Goal: Check status: Check status

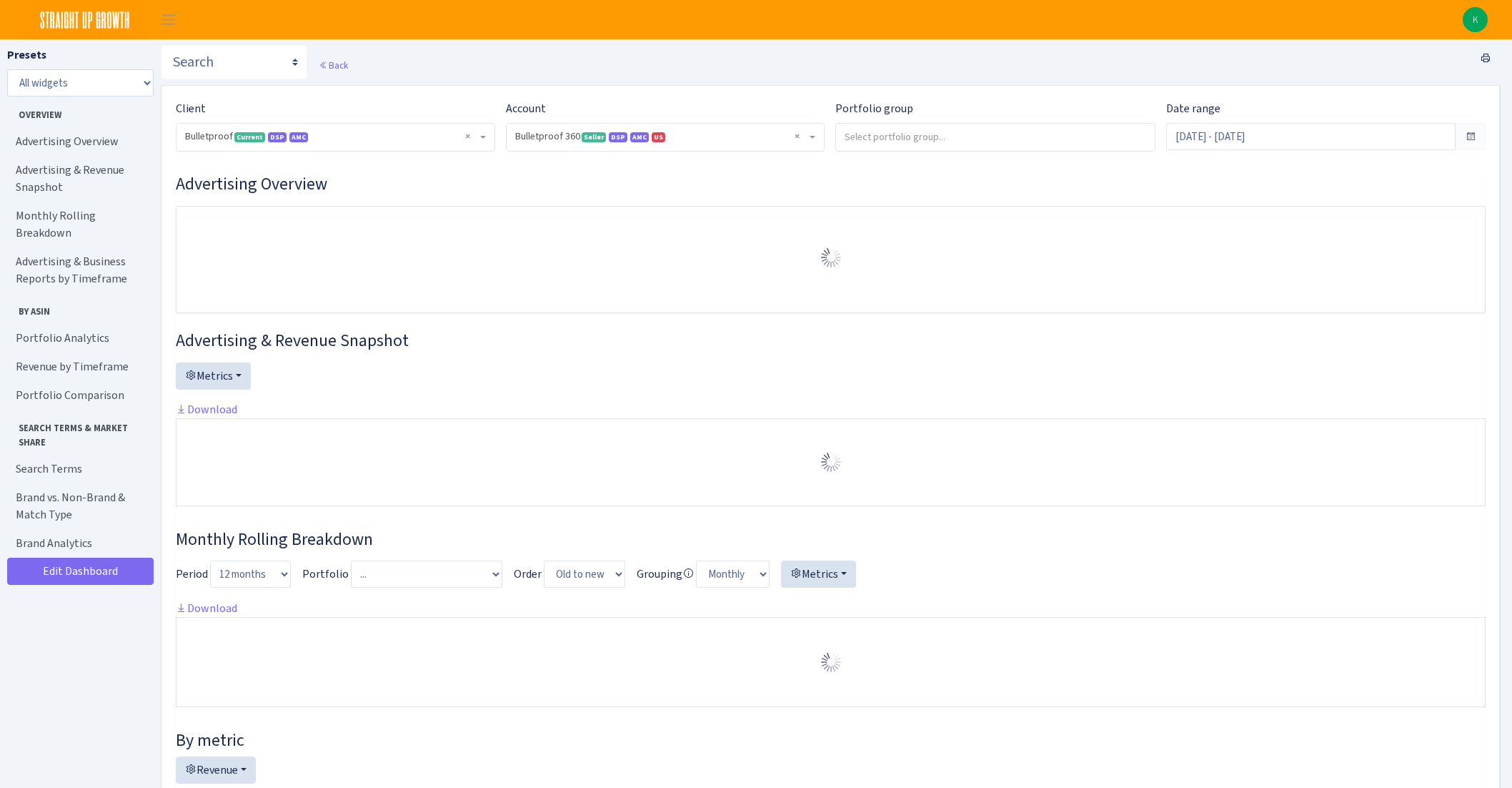
select select "3235730245795869"
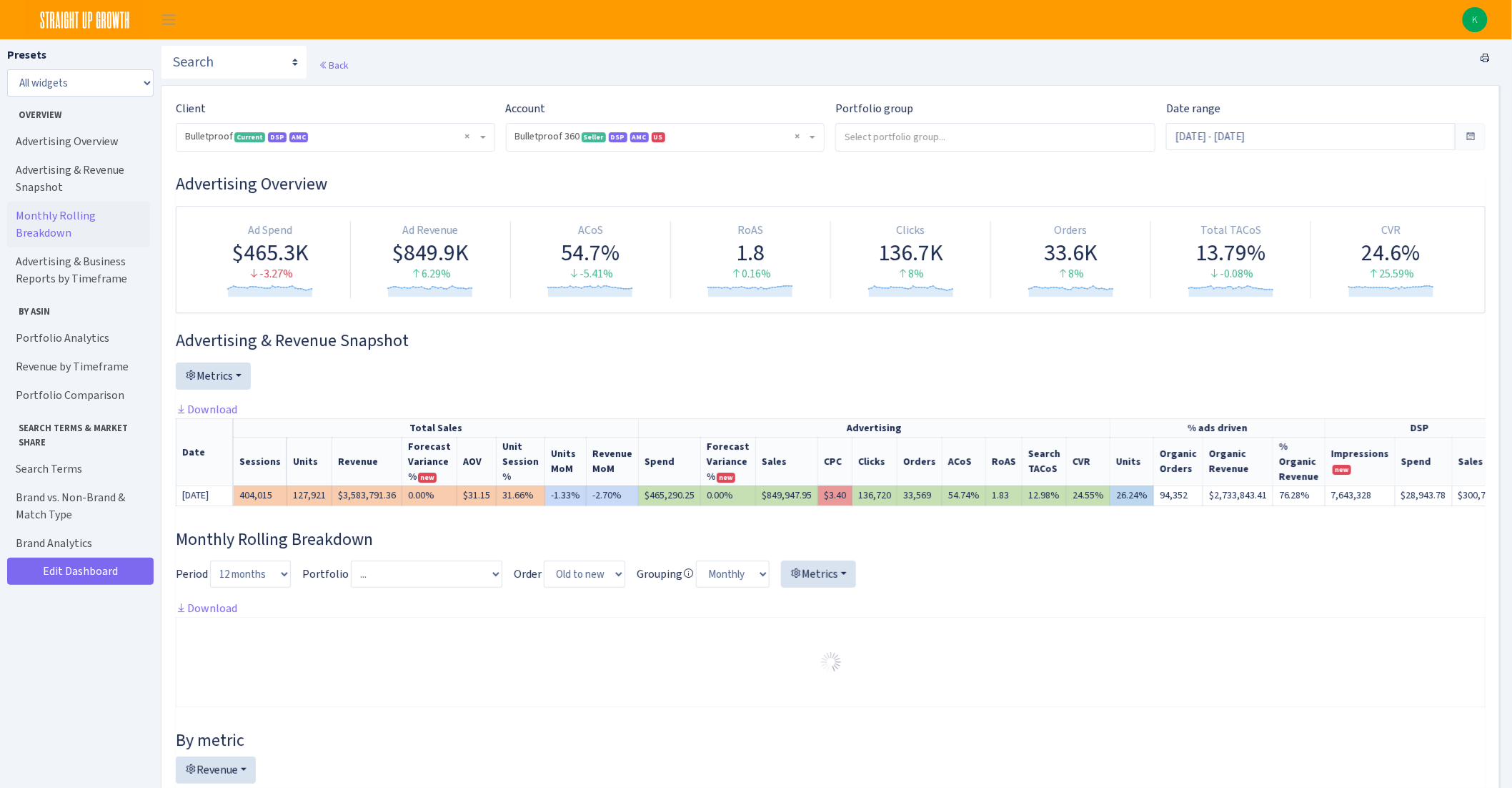
scroll to position [69, 0]
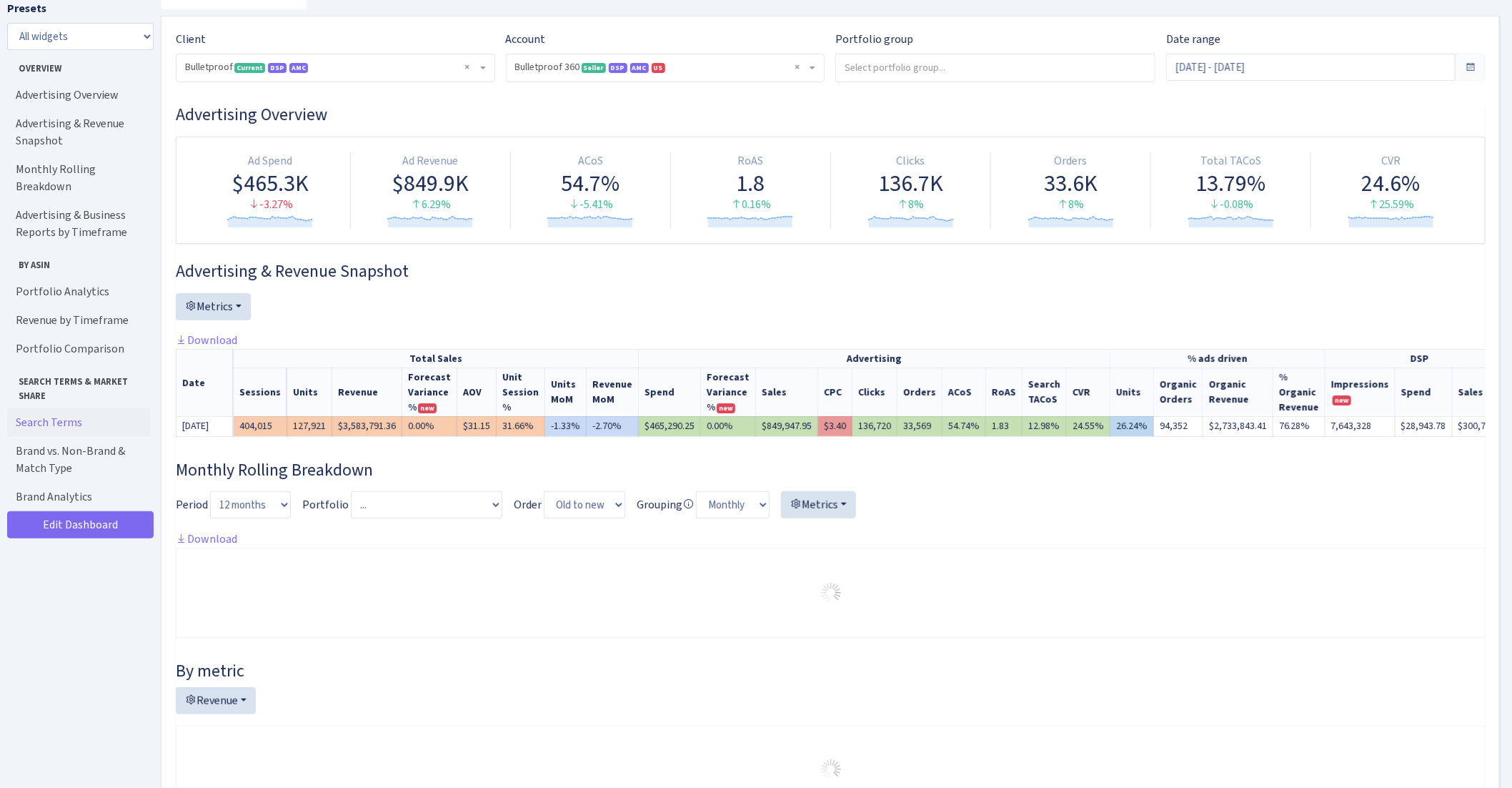
click at [77, 408] on link "Search Terms" at bounding box center [78, 422] width 143 height 29
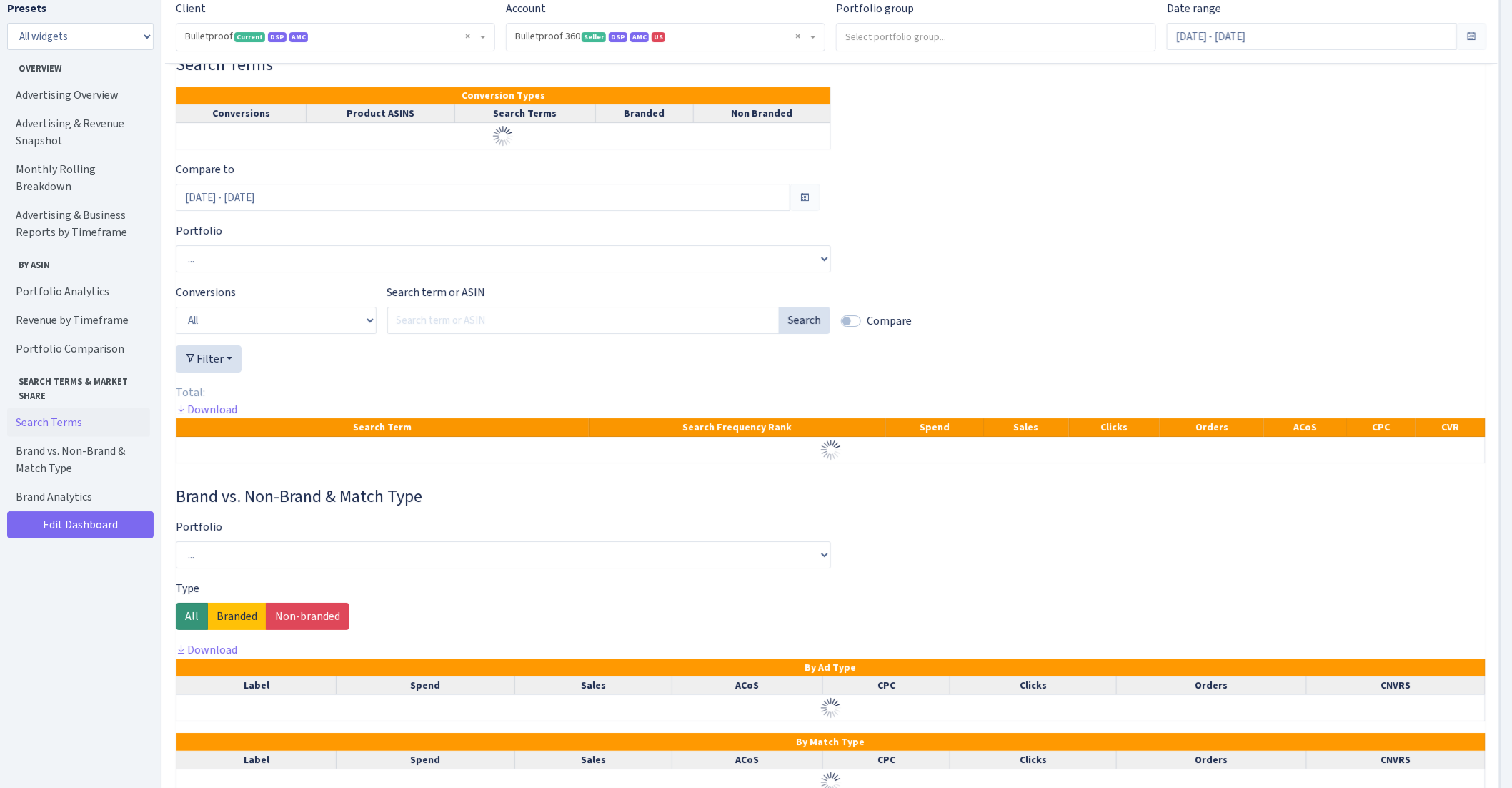
scroll to position [1503, 0]
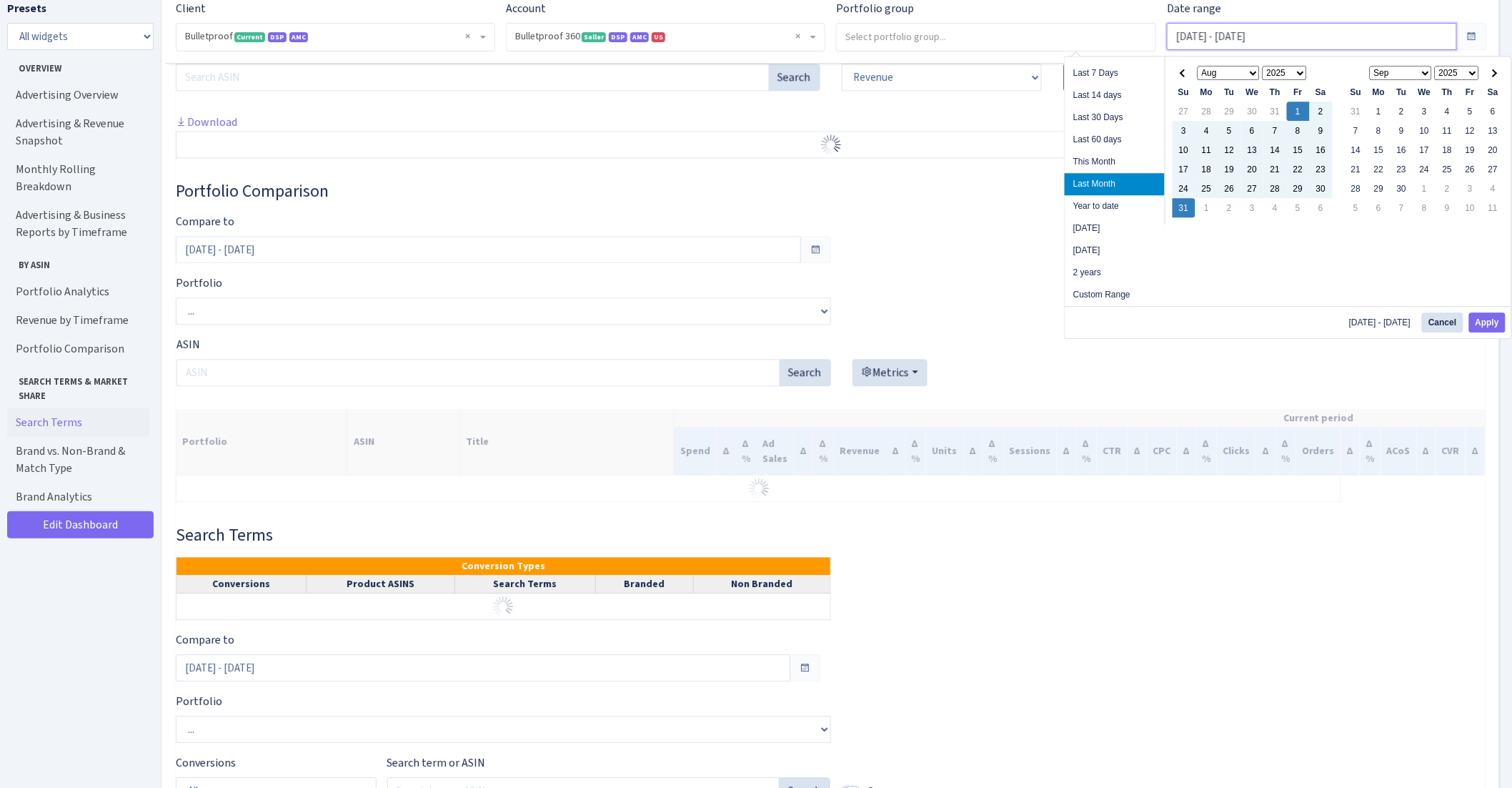
click at [1293, 35] on input "[DATE] - [DATE]" at bounding box center [1311, 36] width 290 height 27
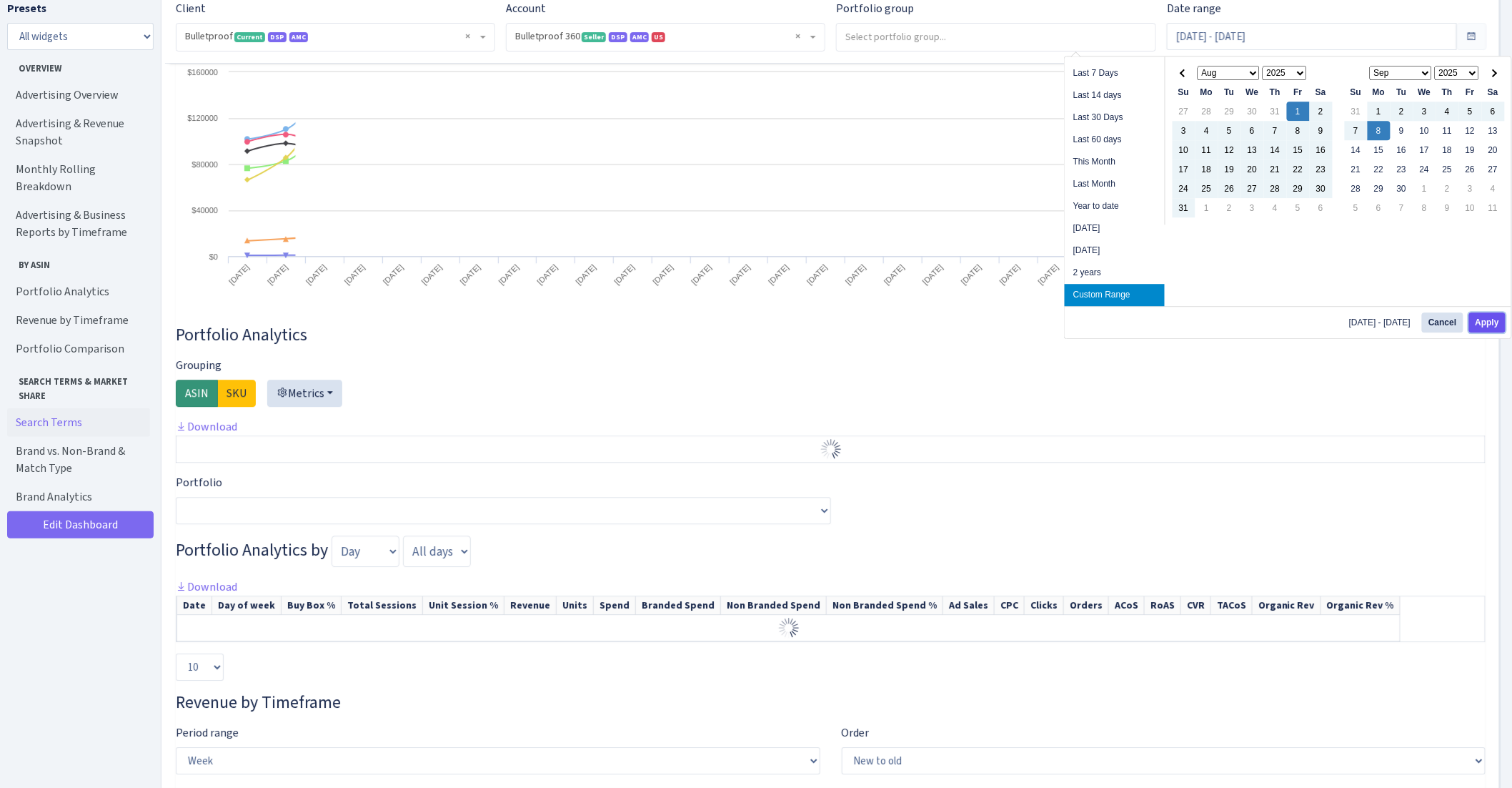
click at [1486, 318] on button "Apply" at bounding box center [1487, 323] width 36 height 20
type input "[DATE] - [DATE]"
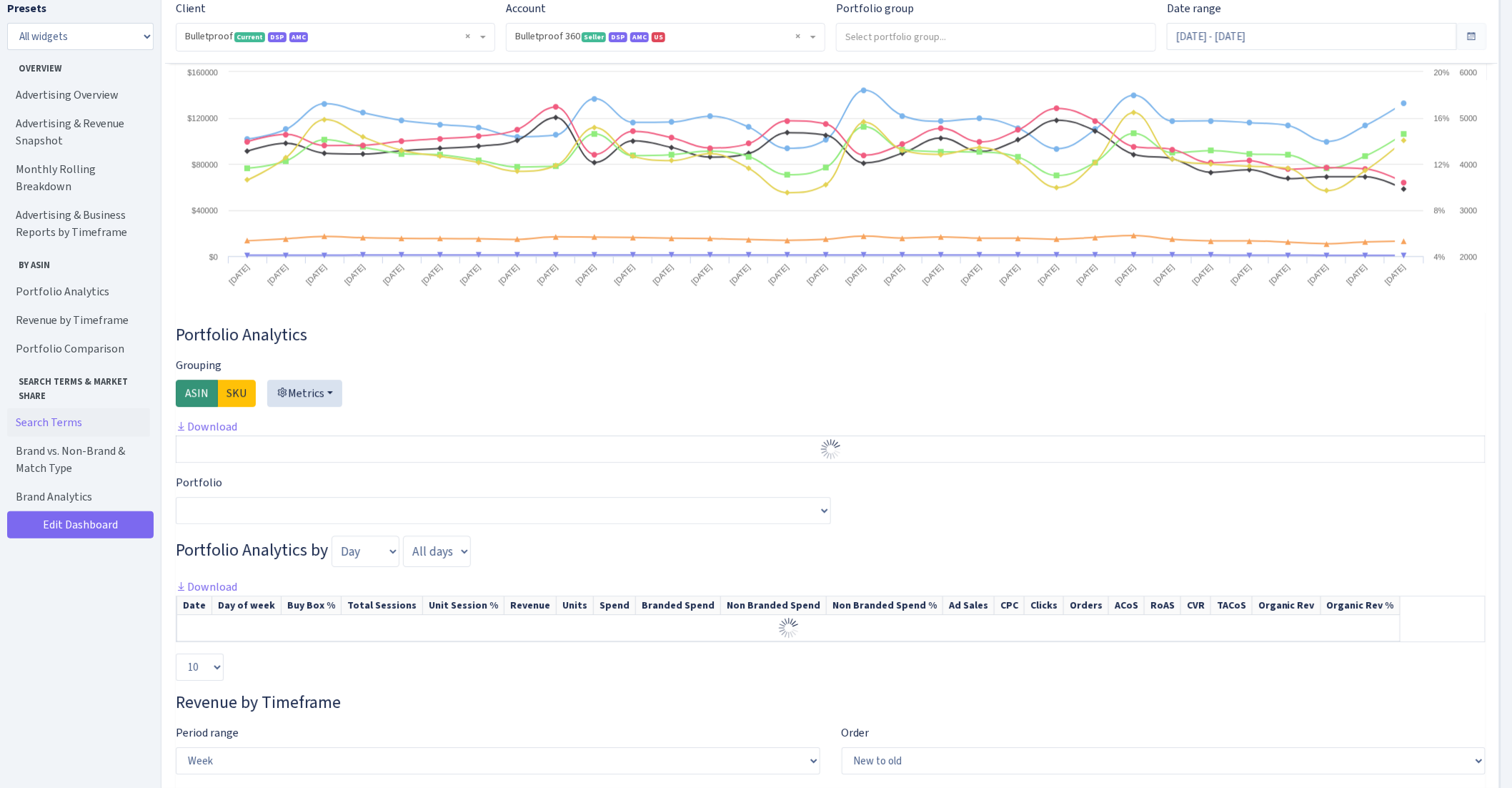
scroll to position [1140, 0]
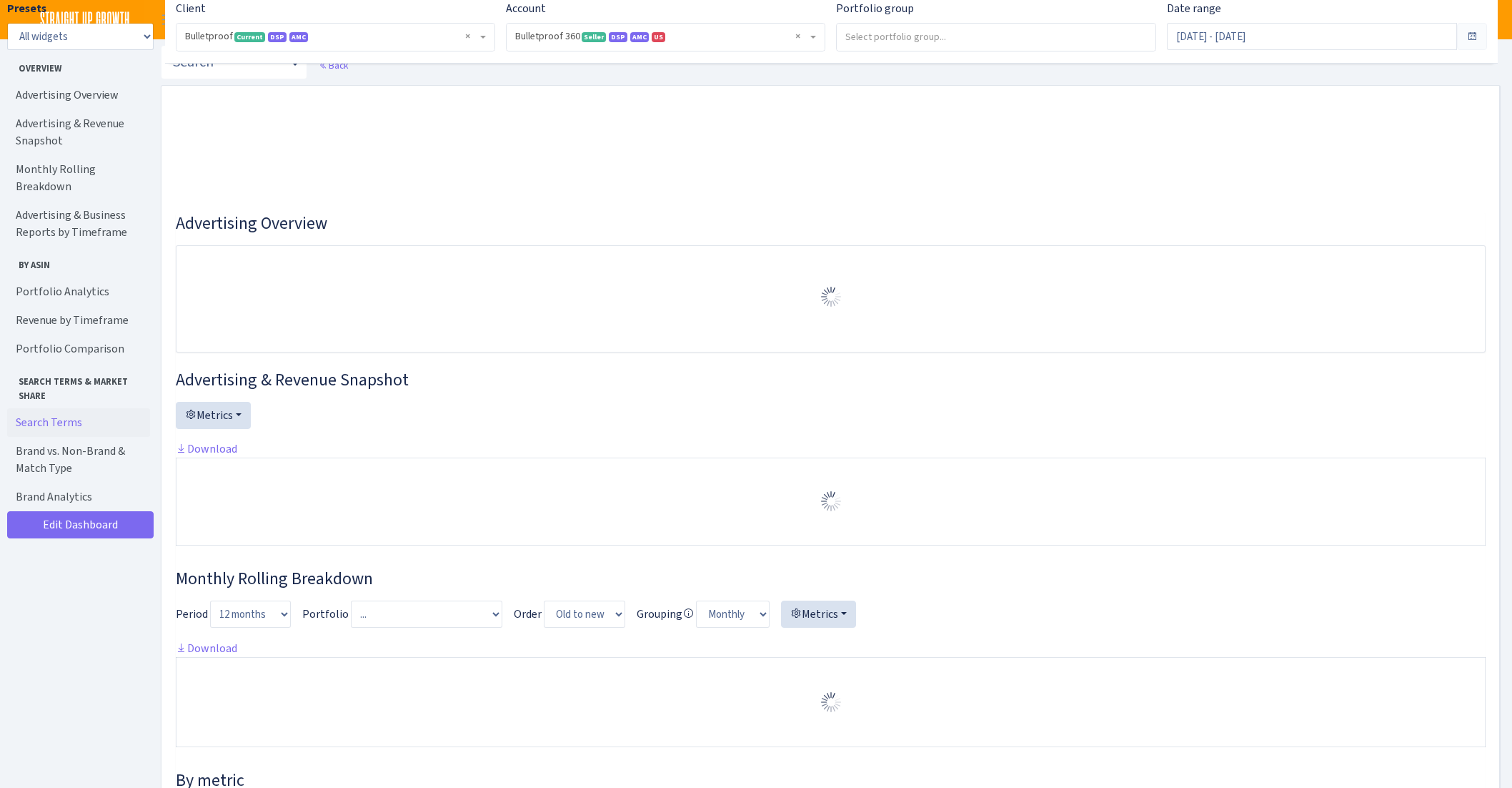
select select "3235730245795869"
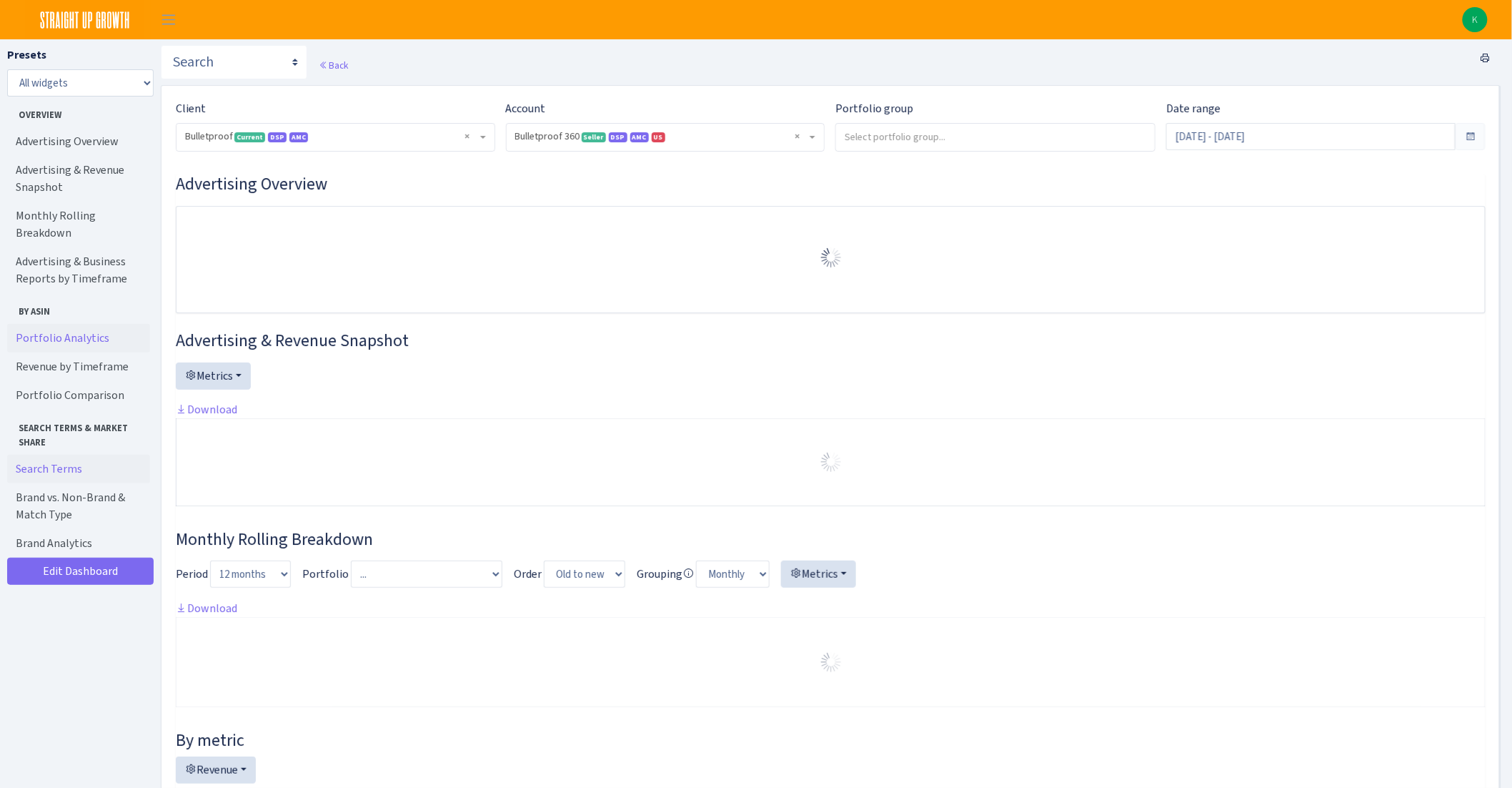
click at [40, 323] on link "Portfolio Analytics" at bounding box center [78, 338] width 143 height 29
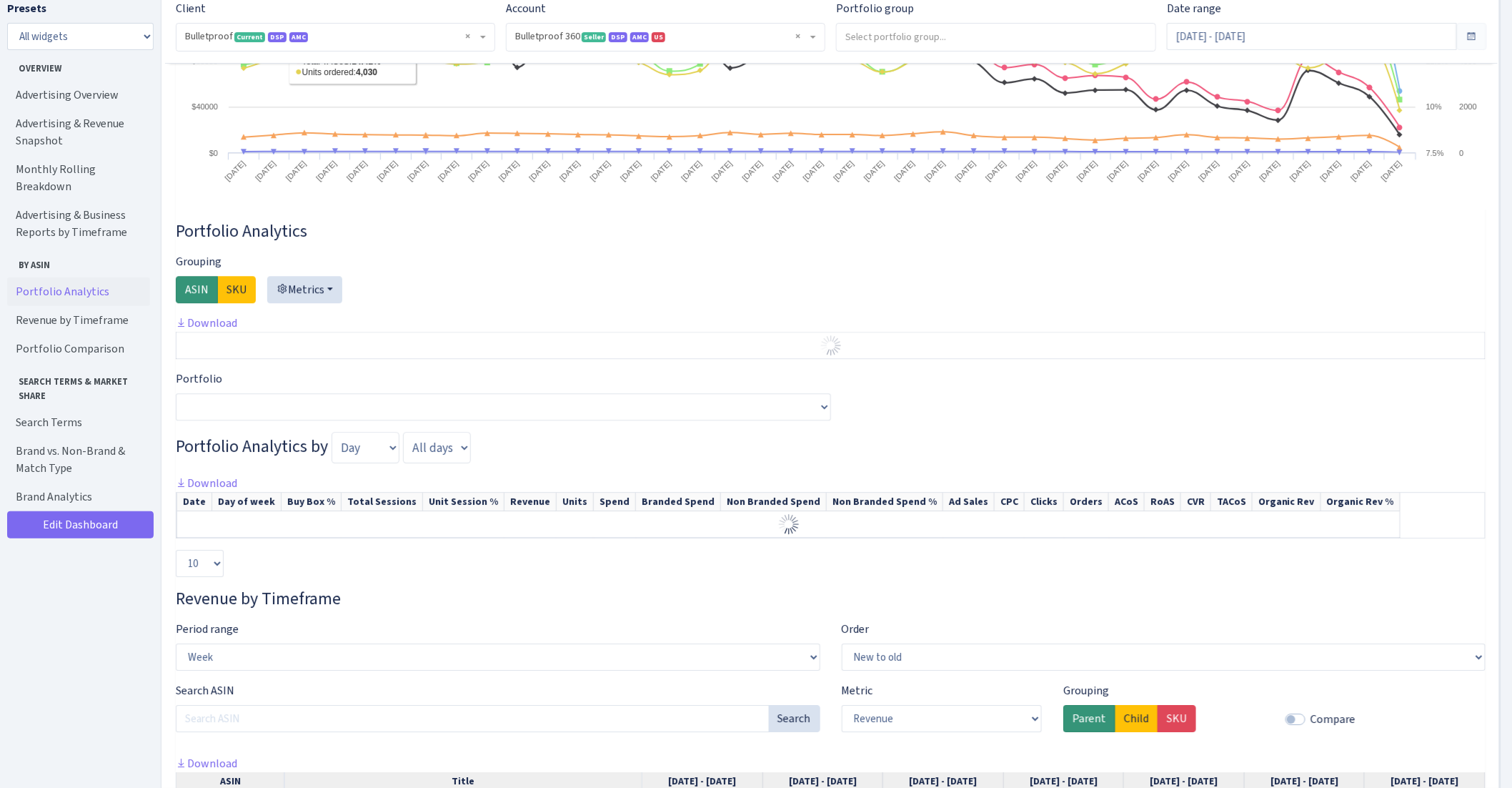
scroll to position [1732, 0]
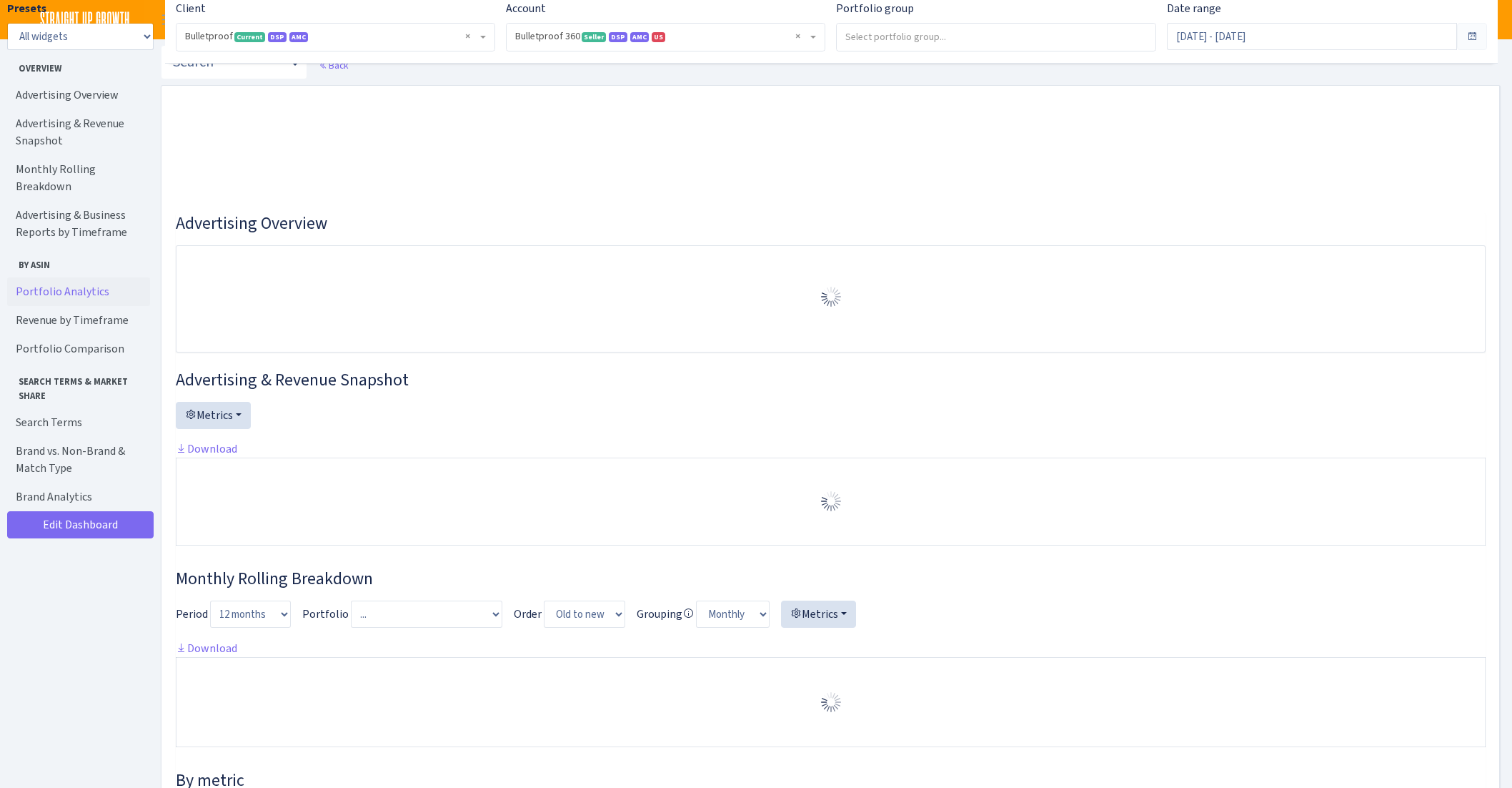
select select "3235730245795869"
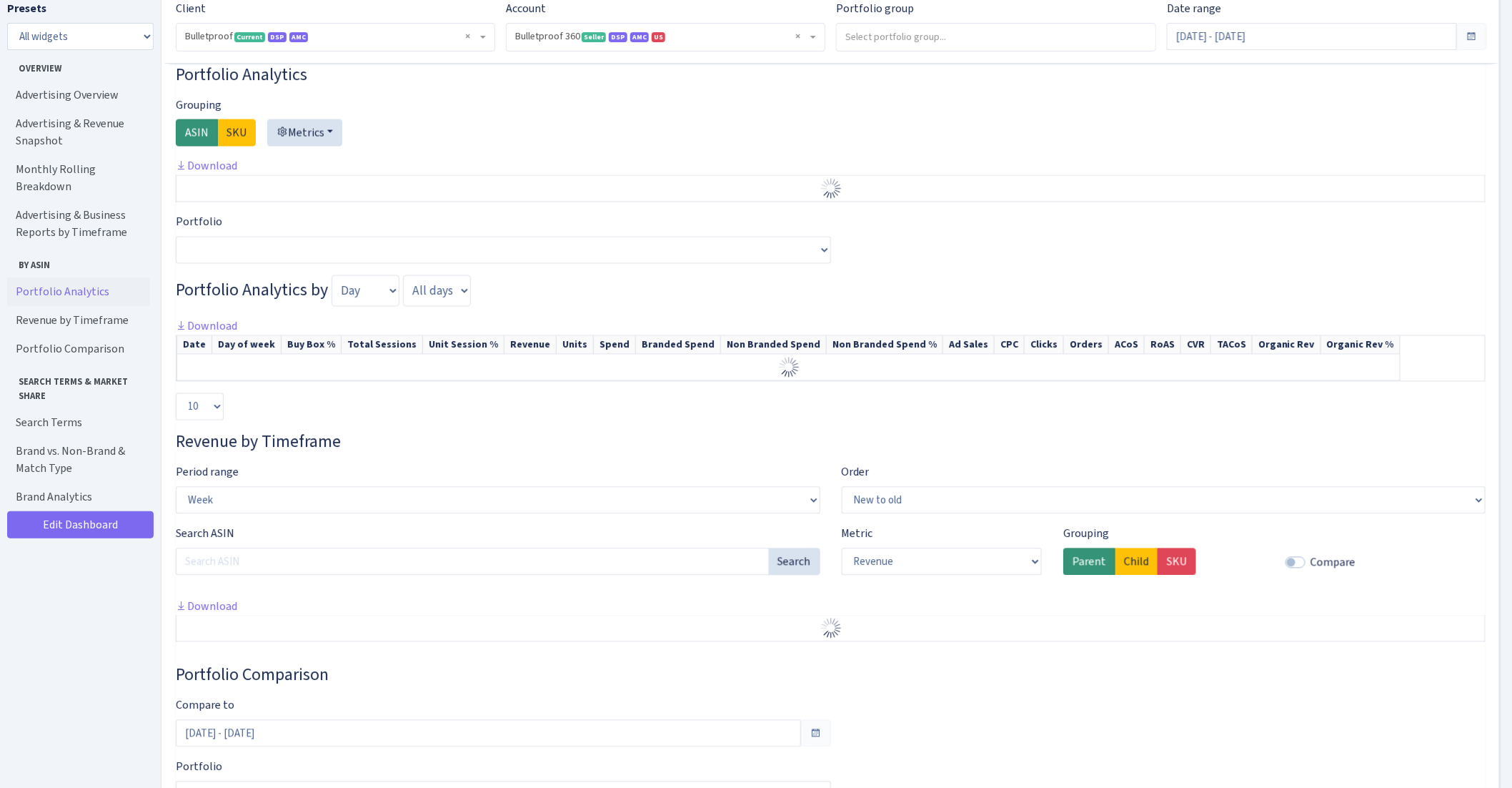
scroll to position [941, 0]
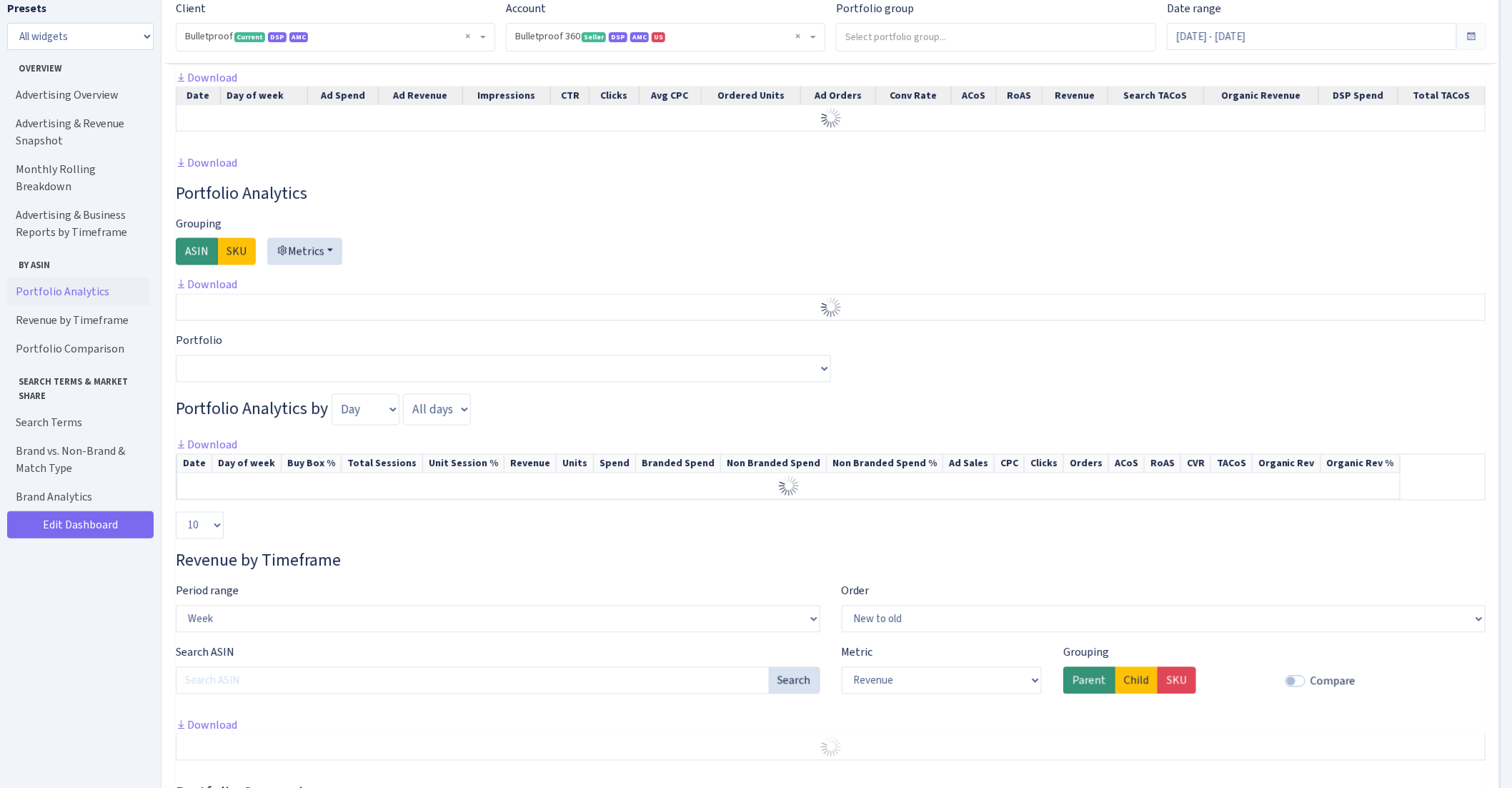
click at [49, 279] on link "Portfolio Analytics" at bounding box center [78, 291] width 143 height 29
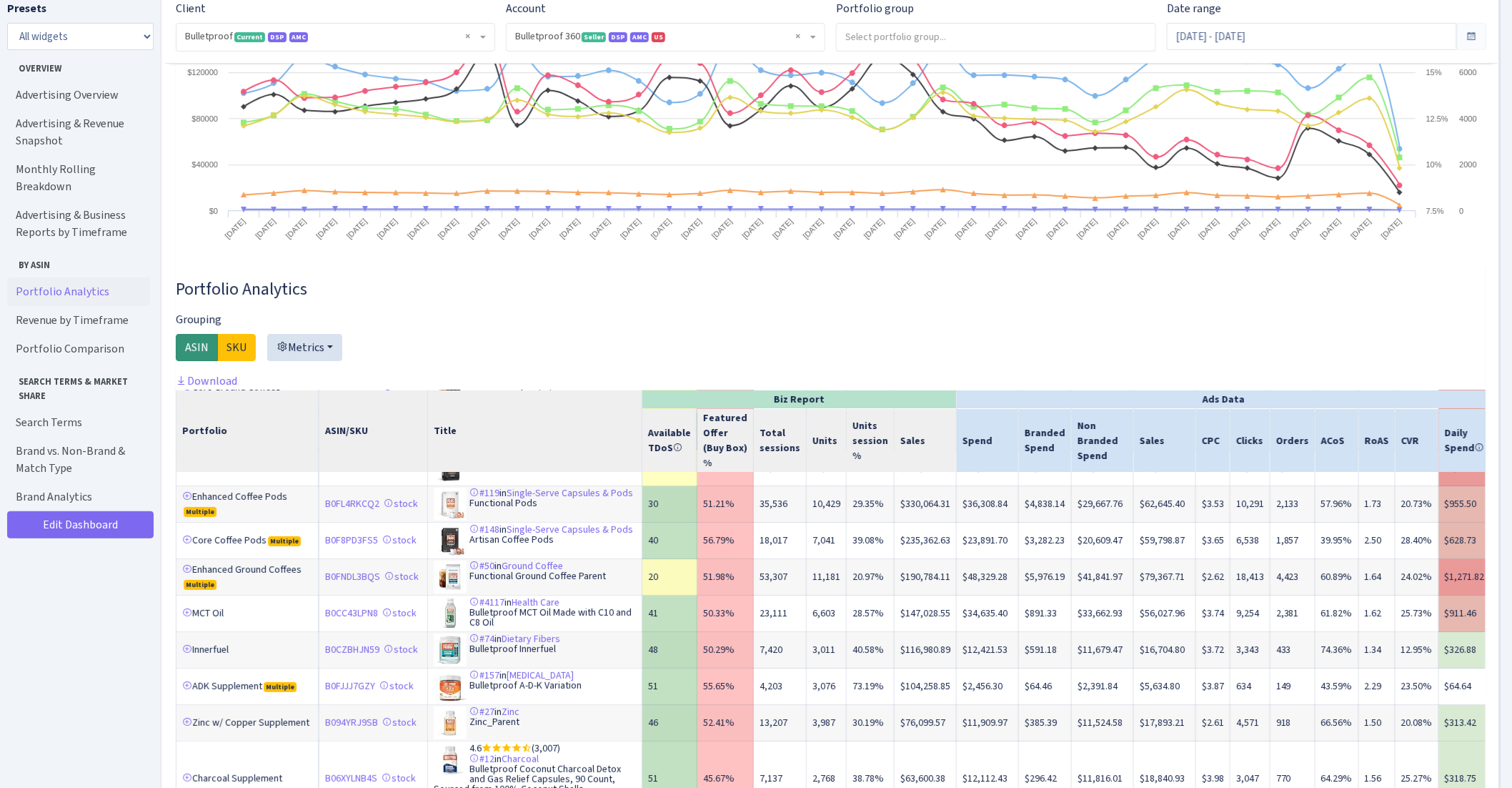
scroll to position [0, 0]
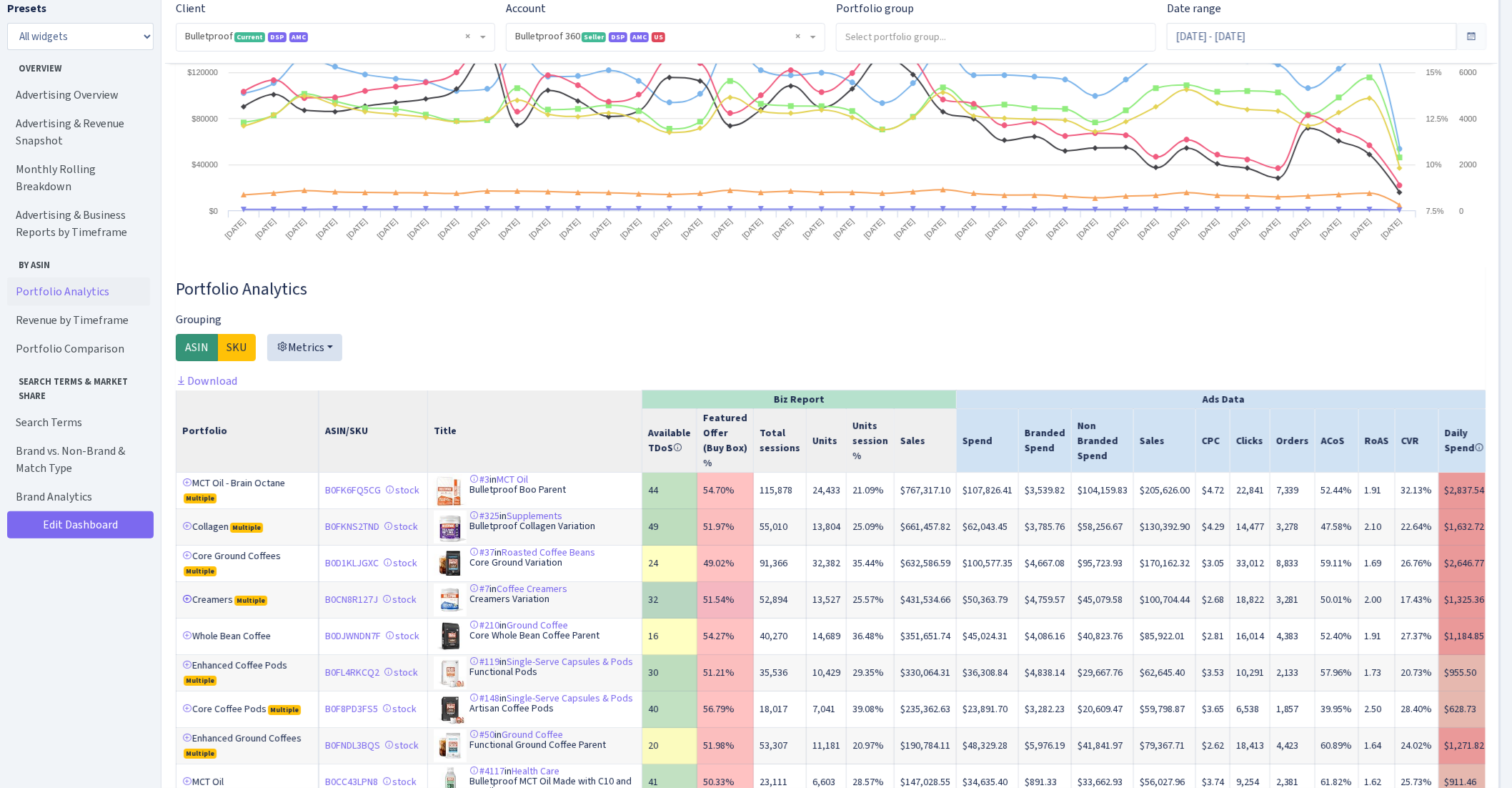
click at [187, 594] on link at bounding box center [187, 599] width 10 height 10
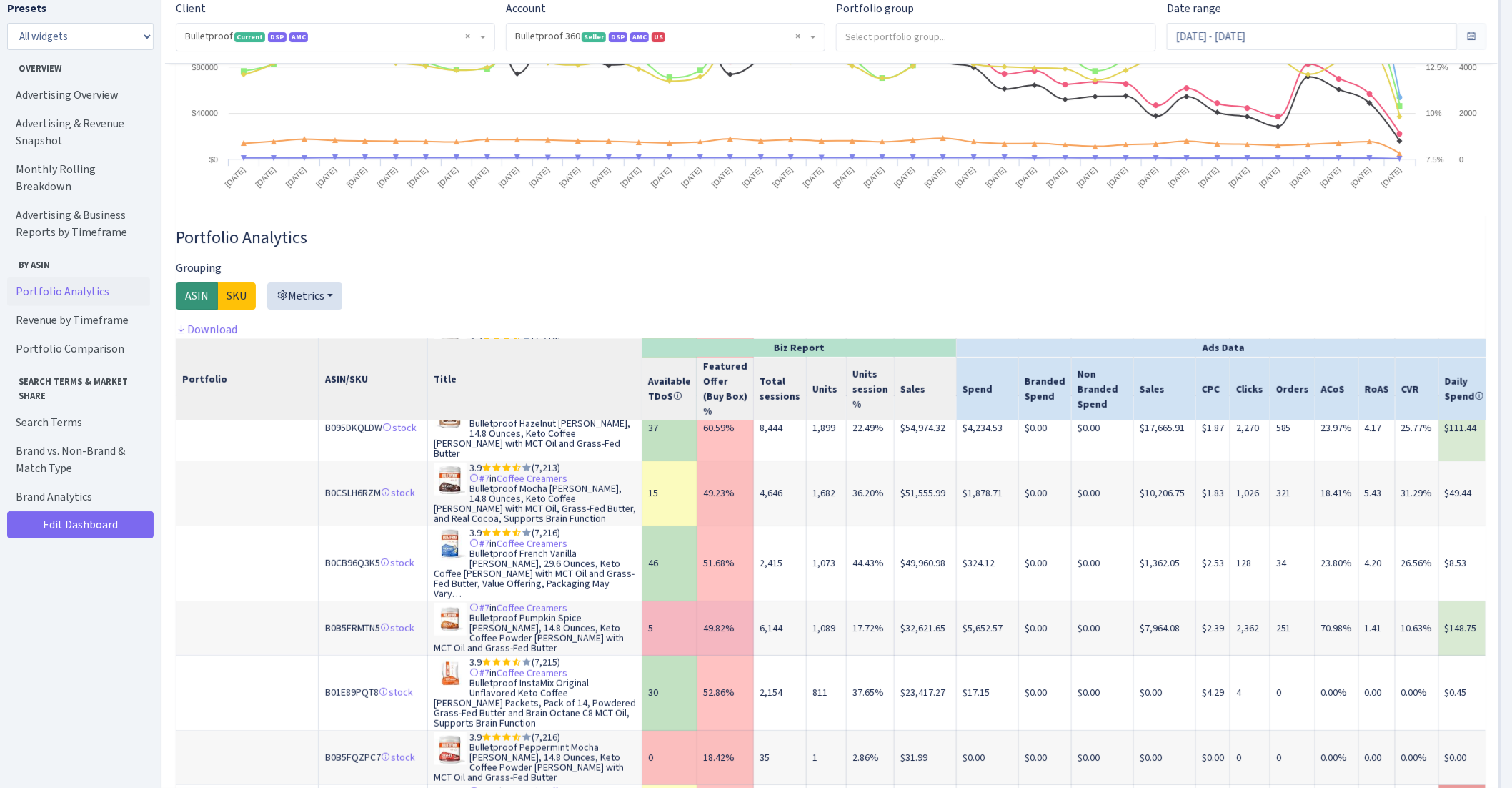
scroll to position [430, 0]
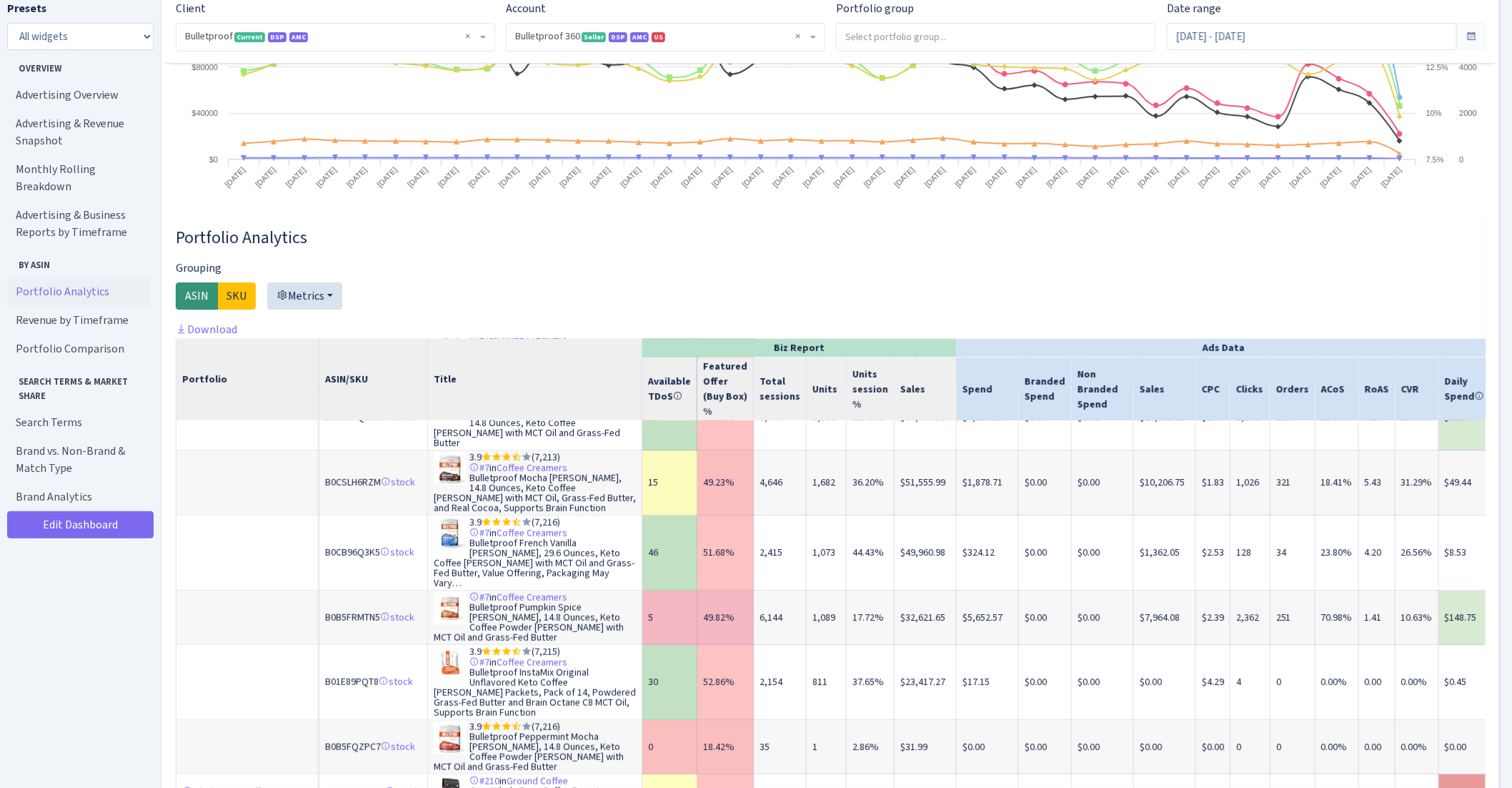
drag, startPoint x: 921, startPoint y: 554, endPoint x: 1059, endPoint y: 563, distance: 138.3
click at [1059, 590] on tr "B0B5FRMTN5 stock #7 in Coffee Creamers Bulletproof Pumpkin Spice Creamer, 14.8 …" at bounding box center [993, 617] width 1634 height 54
drag, startPoint x: 945, startPoint y: 543, endPoint x: 1081, endPoint y: 559, distance: 136.9
click at [1081, 590] on tr "B0B5FRMTN5 stock #7 in Coffee Creamers Bulletproof Pumpkin Spice Creamer, 14.8 …" at bounding box center [993, 617] width 1634 height 54
click at [1172, 590] on td "$7,964.08" at bounding box center [1165, 617] width 62 height 54
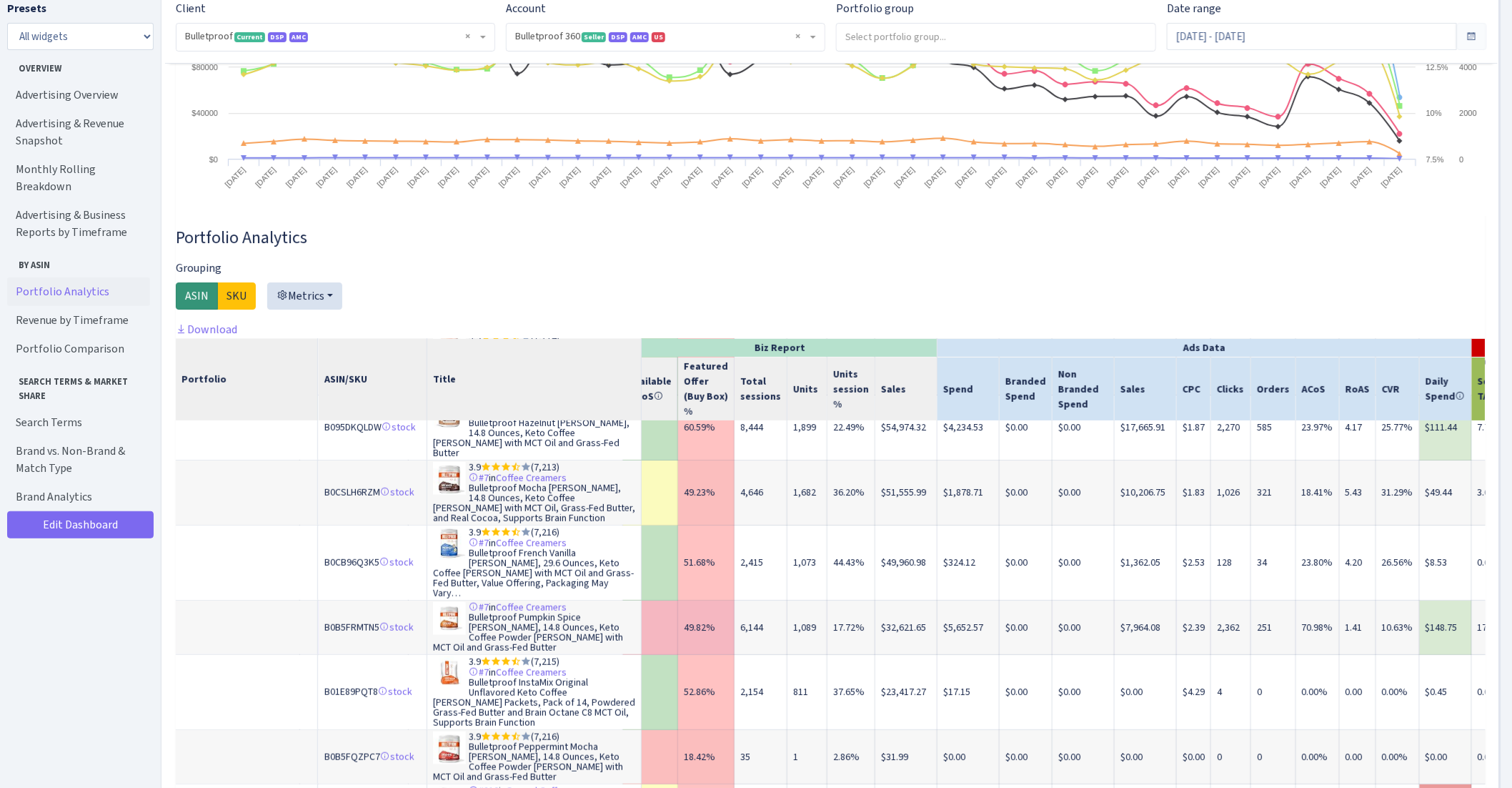
scroll to position [421, 0]
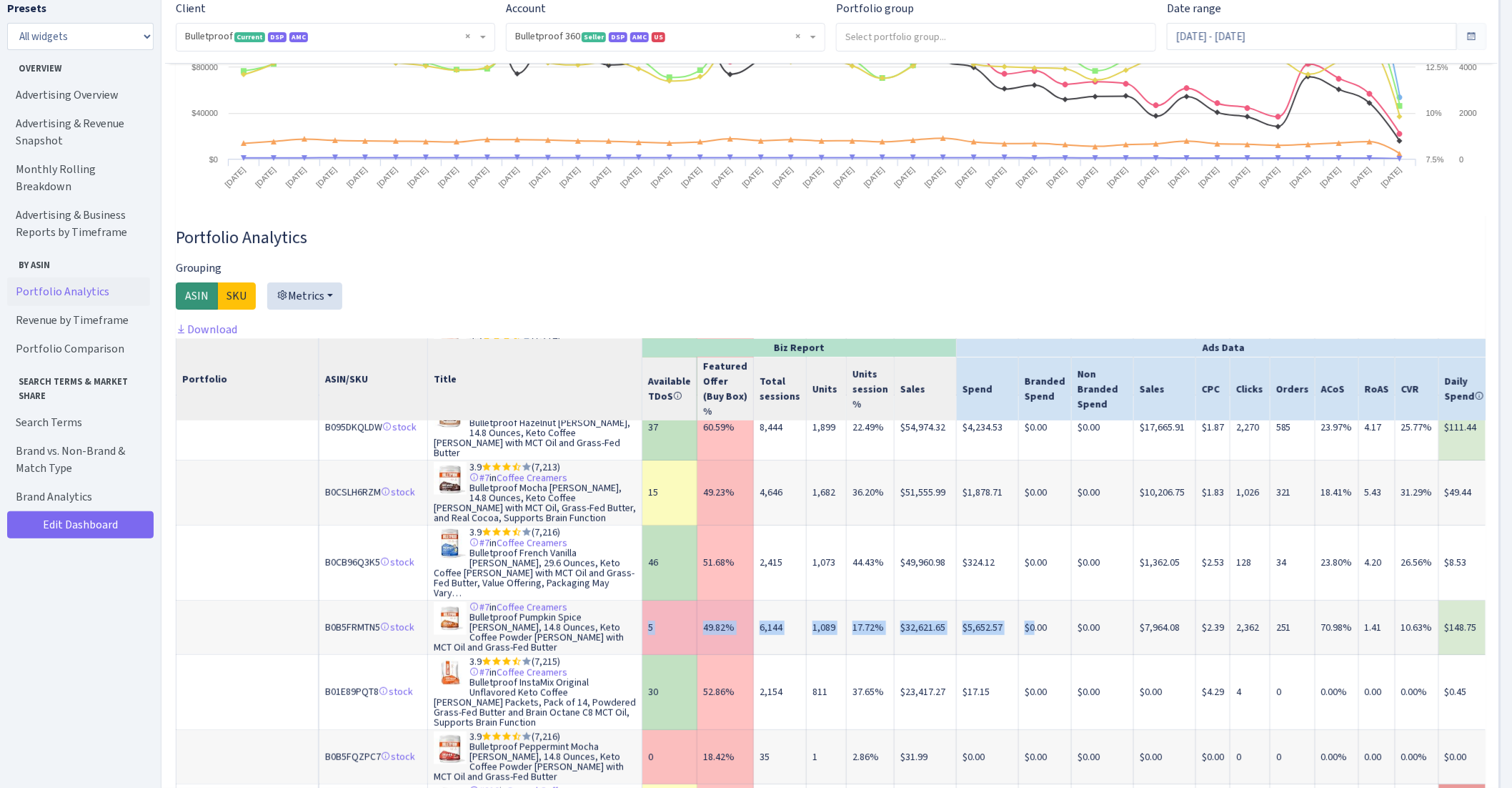
drag, startPoint x: 686, startPoint y: 551, endPoint x: 1016, endPoint y: 568, distance: 330.4
click at [1016, 601] on tr "B0B5FRMTN5 stock #7 in Coffee Creamers Bulletproof Pumpkin Spice Creamer, 14.8 …" at bounding box center [993, 628] width 1634 height 54
click at [1033, 601] on td "$0.00" at bounding box center [1045, 628] width 53 height 54
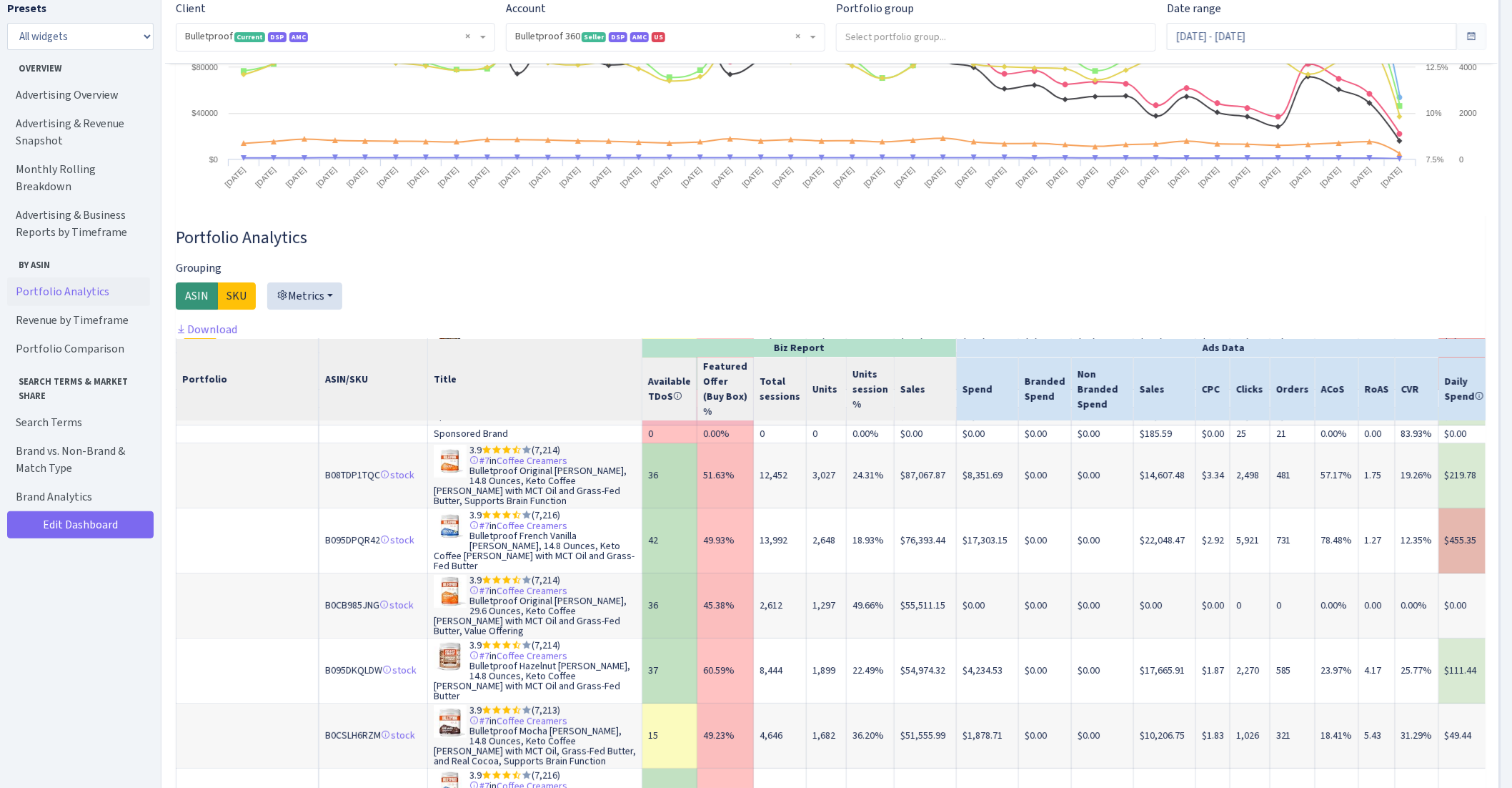
scroll to position [258, 0]
